Goal: Check status: Check status

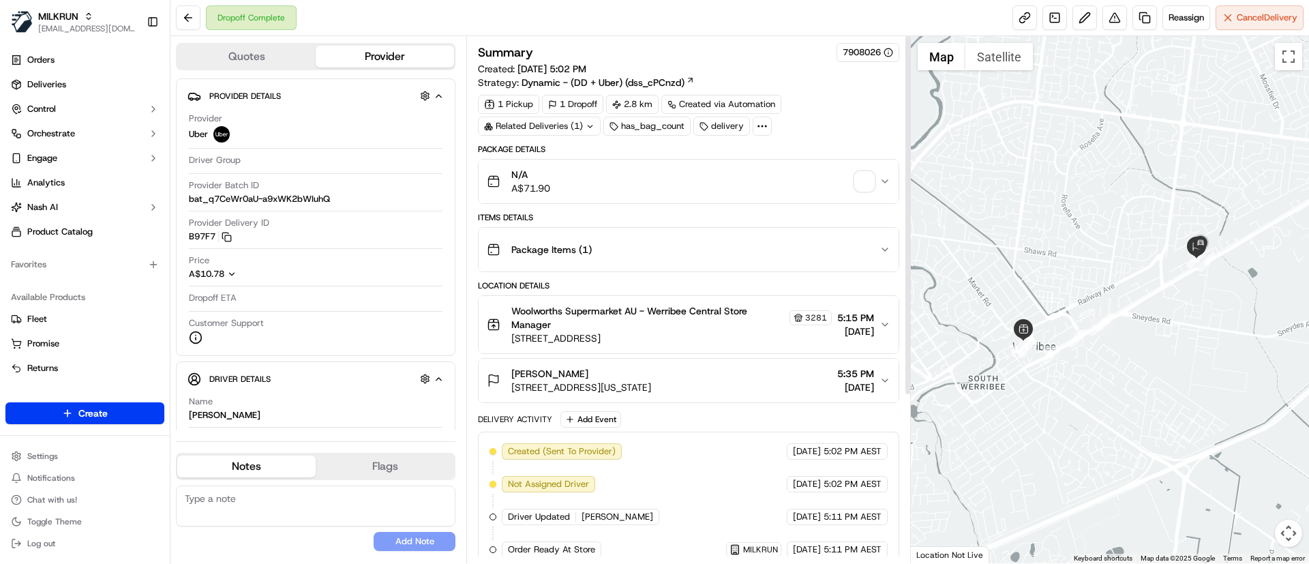
click at [854, 170] on div "N/A A$71.90" at bounding box center [683, 181] width 392 height 27
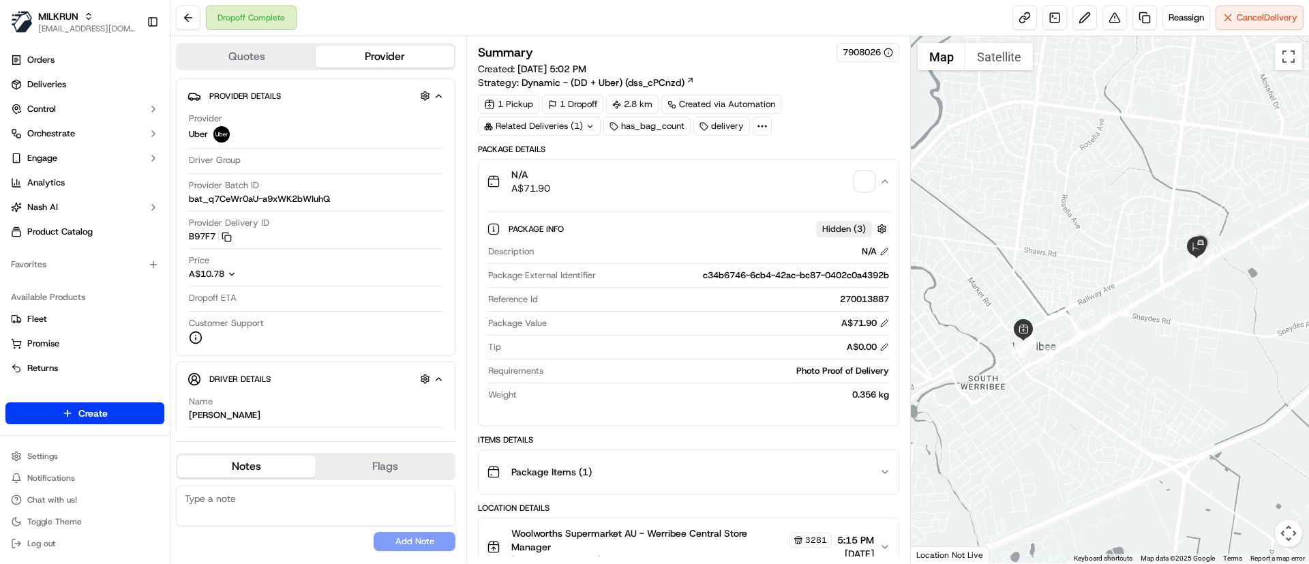
click at [857, 179] on span "button" at bounding box center [864, 181] width 19 height 19
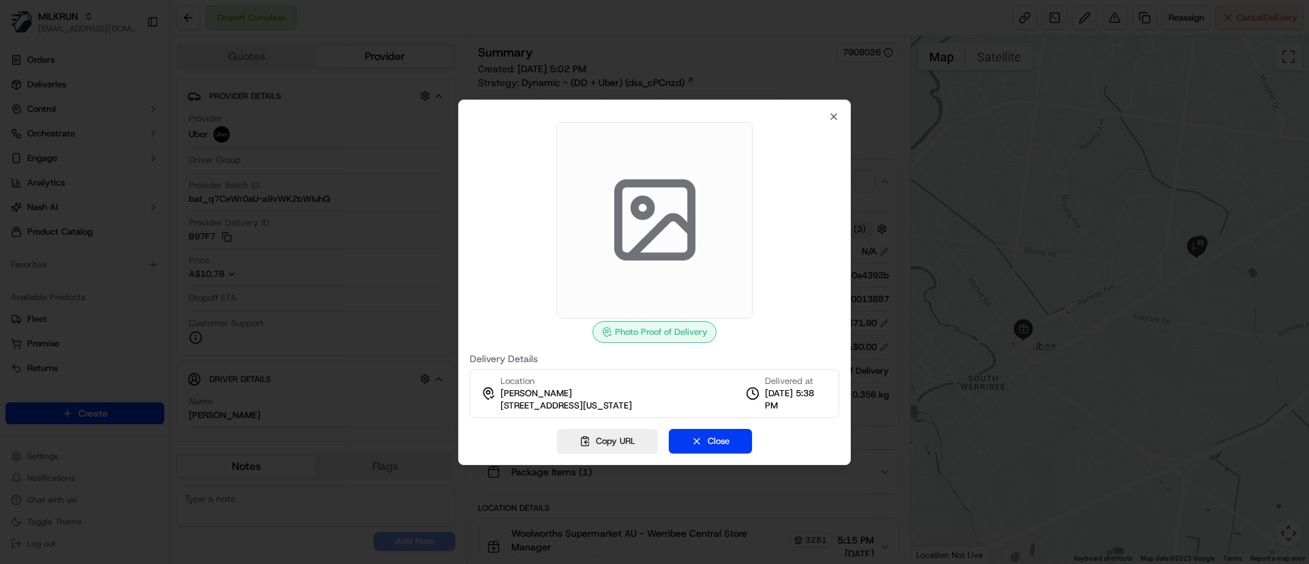
click at [831, 122] on div at bounding box center [654, 220] width 369 height 196
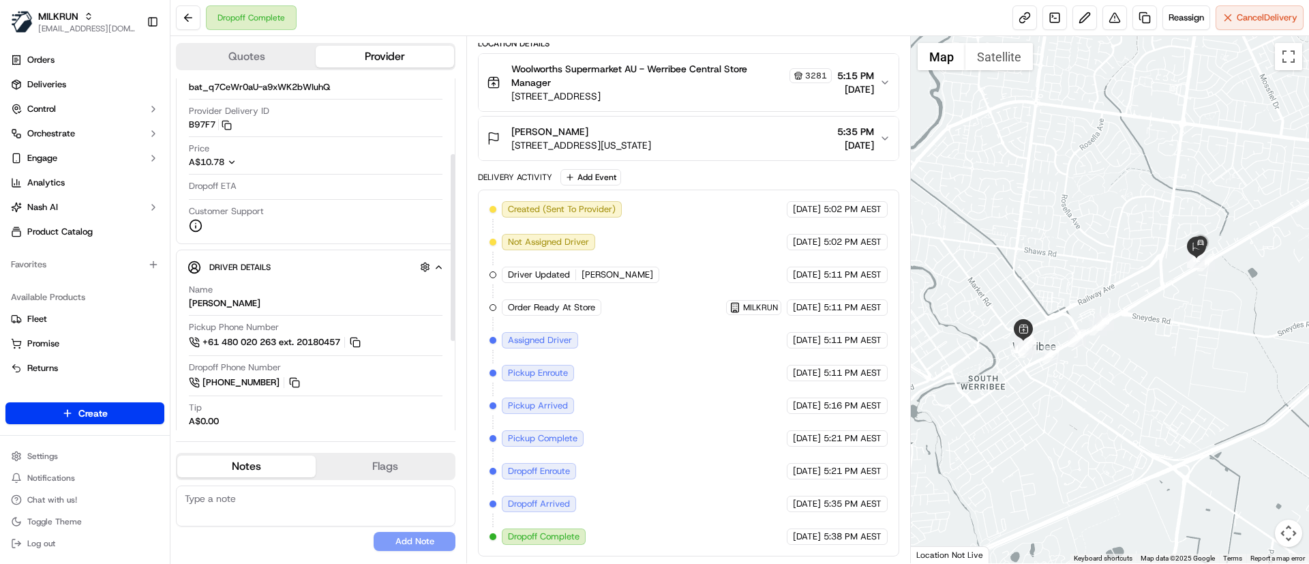
scroll to position [204, 0]
